Goal: Task Accomplishment & Management: Use online tool/utility

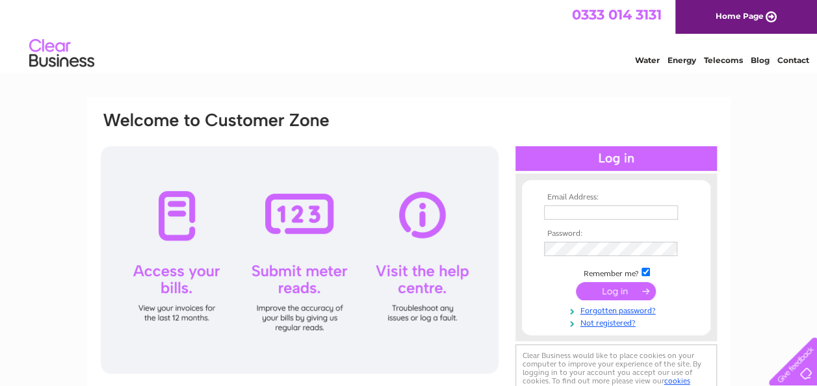
type input "[EMAIL_ADDRESS][DOMAIN_NAME]"
click at [619, 289] on input "submit" at bounding box center [616, 291] width 80 height 18
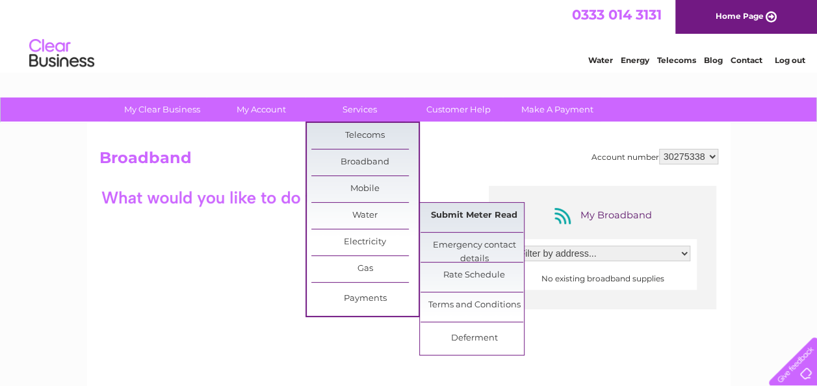
click at [441, 217] on link "Submit Meter Read" at bounding box center [474, 216] width 107 height 26
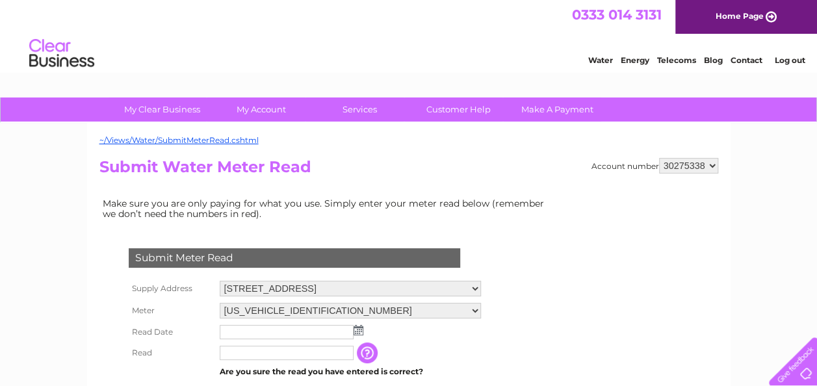
click at [355, 330] on img at bounding box center [359, 330] width 10 height 10
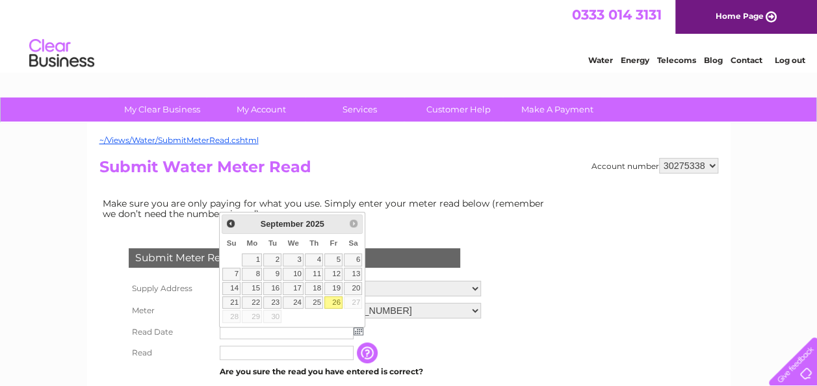
click at [334, 302] on link "26" at bounding box center [333, 302] width 18 height 13
type input "2025/09/26"
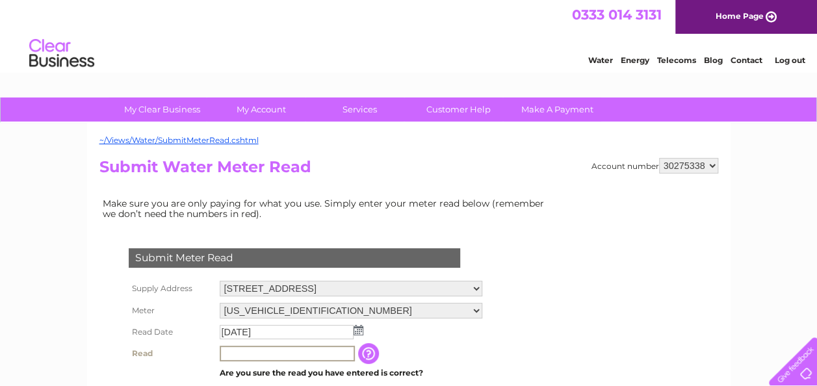
click at [280, 351] on input "text" at bounding box center [287, 354] width 135 height 16
type input "00054"
click at [491, 344] on div "Submit Meter Read Supply Address 82 Portland Street, Kilmarnock, Ayrshire, KA1 …" at bounding box center [296, 343] width 395 height 216
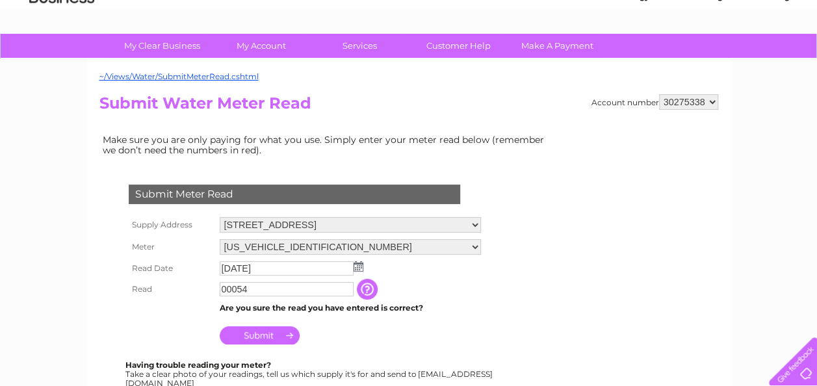
scroll to position [104, 0]
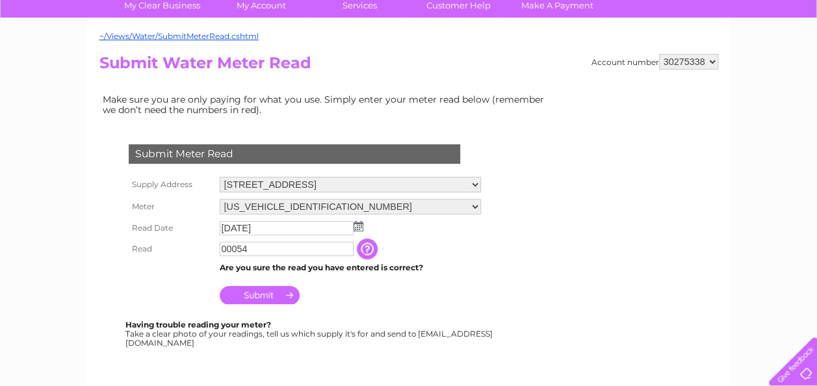
click at [262, 298] on input "Submit" at bounding box center [260, 295] width 80 height 18
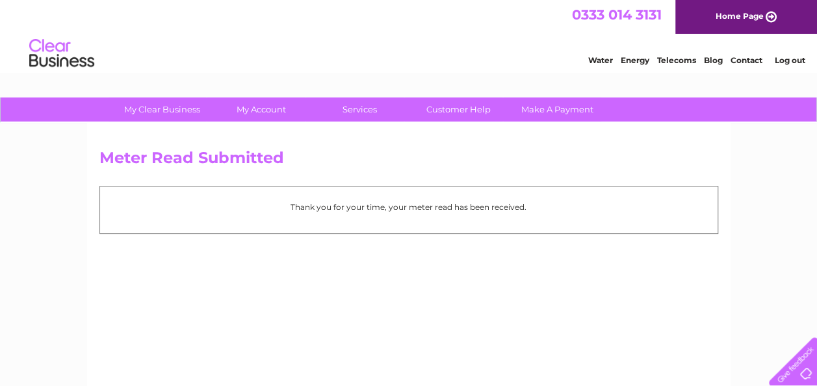
click at [788, 64] on link "Log out" at bounding box center [789, 60] width 31 height 10
